Goal: Transaction & Acquisition: Obtain resource

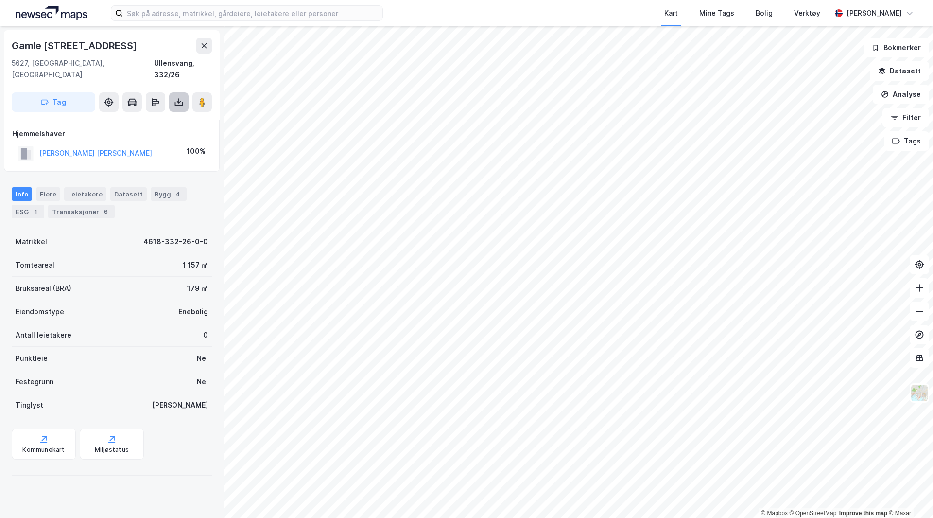
click at [180, 101] on icon at bounding box center [179, 102] width 4 height 2
click at [152, 114] on div "Last ned grunnbok" at bounding box center [137, 122] width 104 height 16
